Goal: Find specific page/section: Find specific page/section

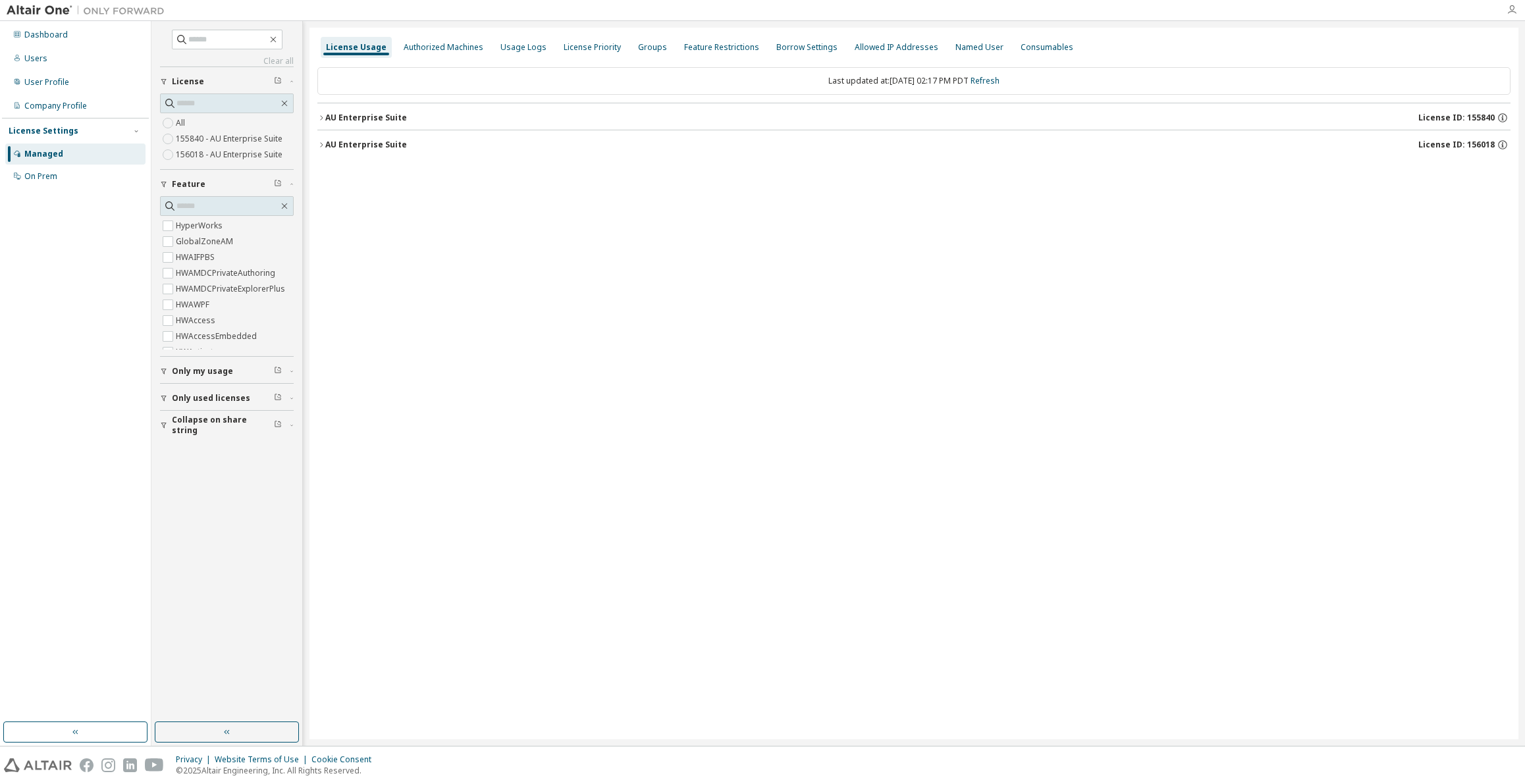
click at [1507, 8] on icon "button" at bounding box center [1512, 10] width 11 height 11
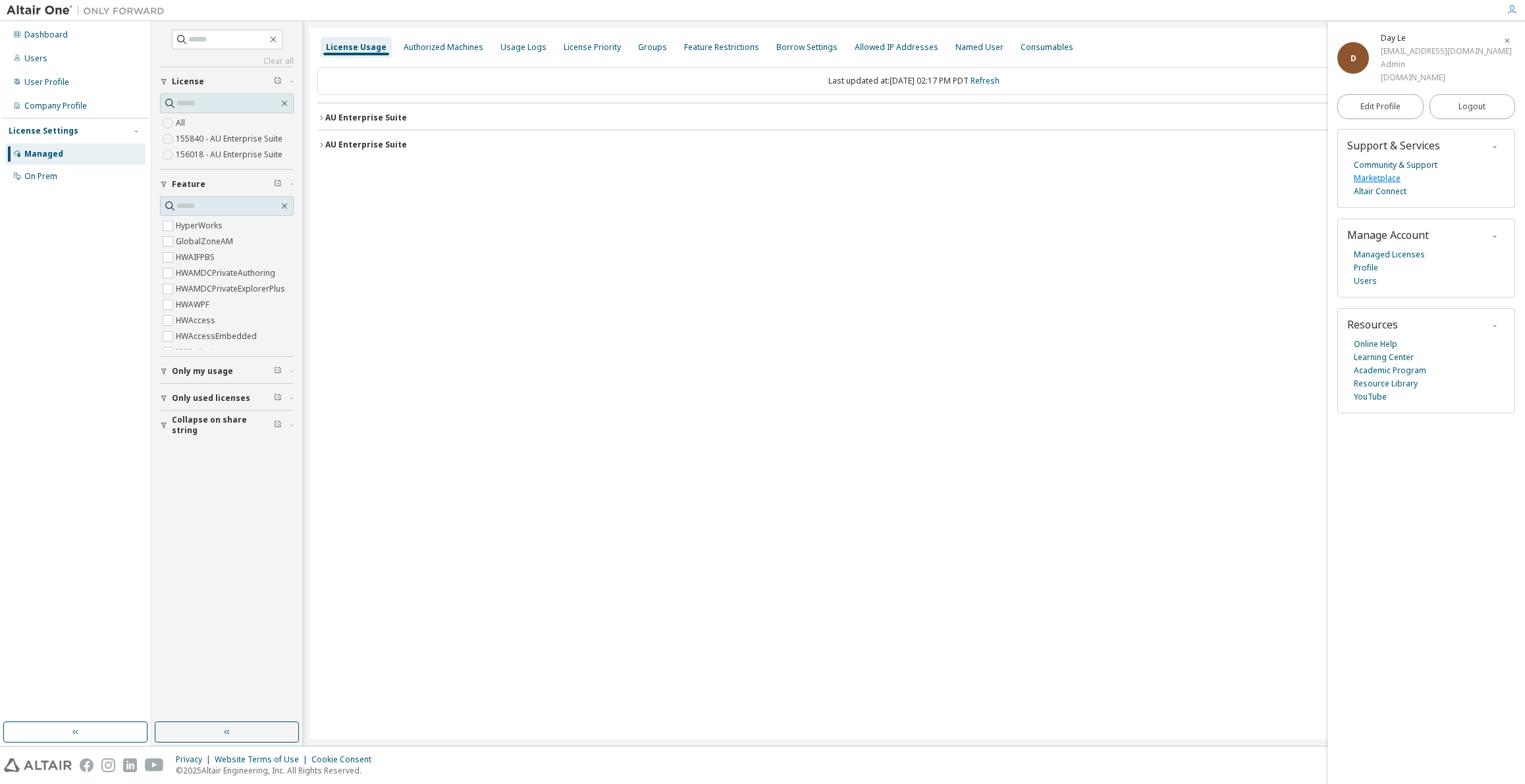
click at [1392, 179] on link "Marketplace" at bounding box center [1377, 178] width 47 height 13
